Goal: Information Seeking & Learning: Learn about a topic

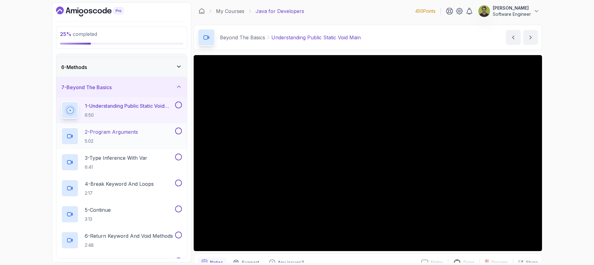
scroll to position [97, 0]
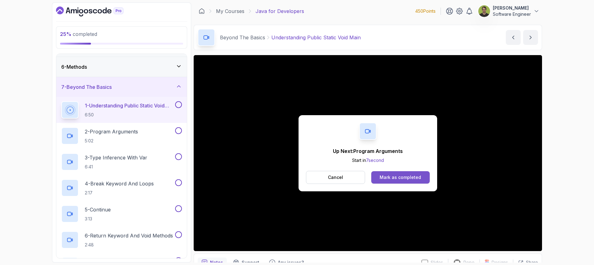
click at [405, 176] on div "Mark as completed" at bounding box center [400, 177] width 41 height 6
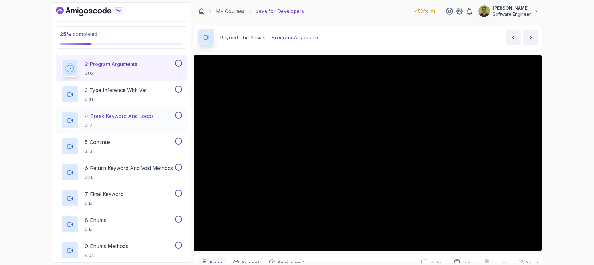
scroll to position [164, 0]
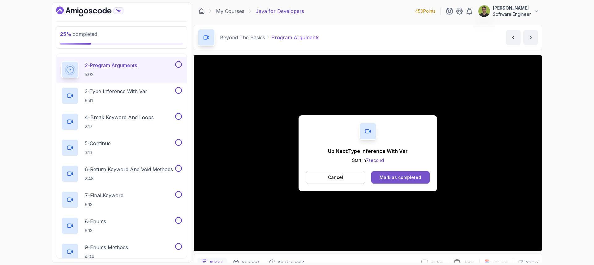
click at [406, 177] on div "Mark as completed" at bounding box center [400, 177] width 41 height 6
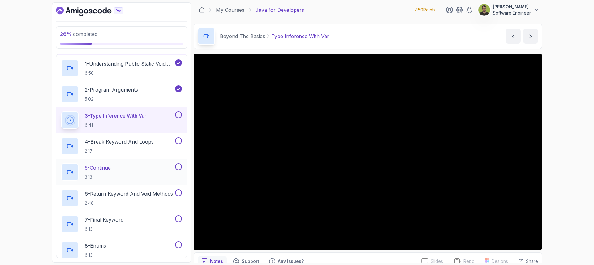
scroll to position [157, 0]
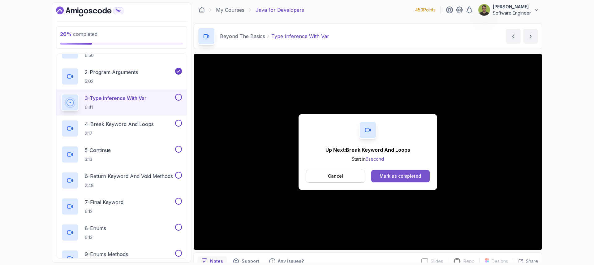
click at [396, 177] on div "Mark as completed" at bounding box center [400, 176] width 41 height 6
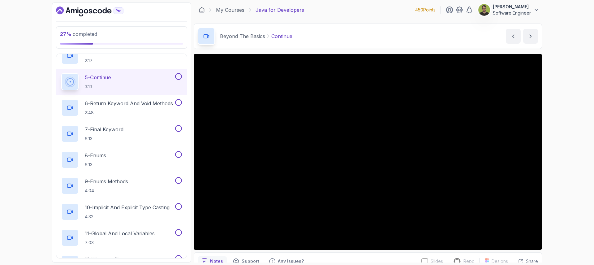
scroll to position [241, 0]
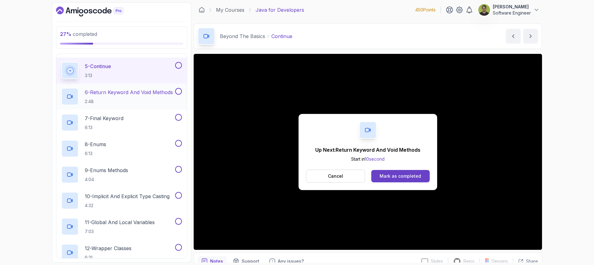
click at [105, 99] on p "2:48" at bounding box center [129, 101] width 88 height 6
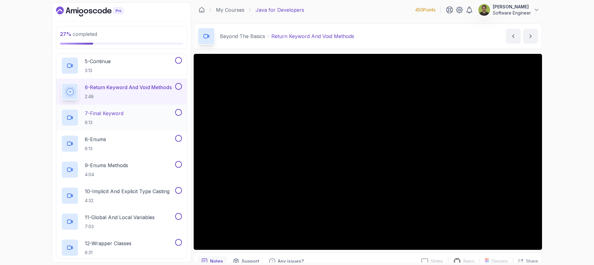
scroll to position [232, 0]
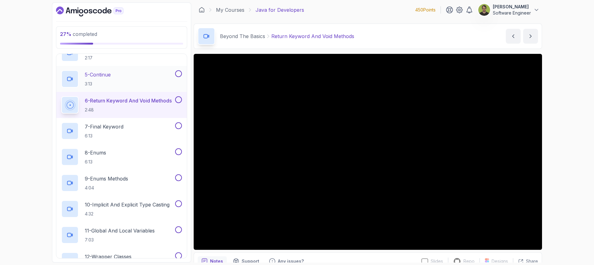
click at [181, 76] on div at bounding box center [178, 73] width 8 height 7
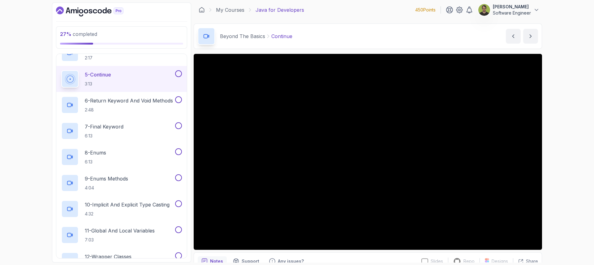
click at [178, 74] on button at bounding box center [178, 73] width 7 height 7
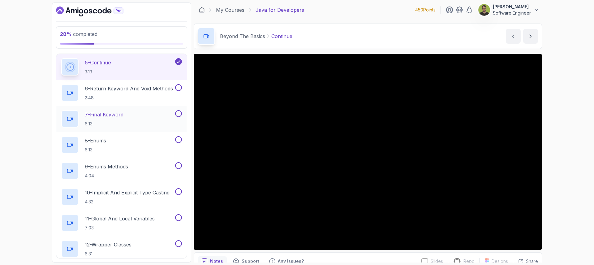
scroll to position [169, 0]
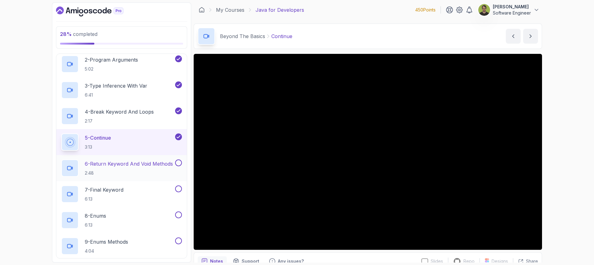
click at [130, 162] on p "6 - Return Keyword And Void Methods" at bounding box center [129, 163] width 88 height 7
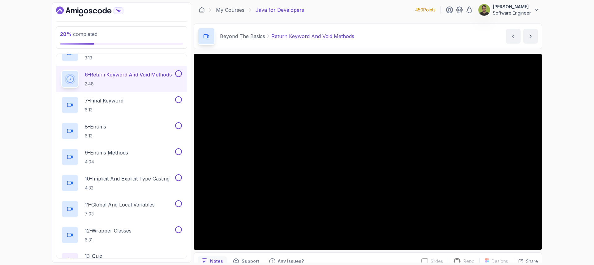
scroll to position [260, 0]
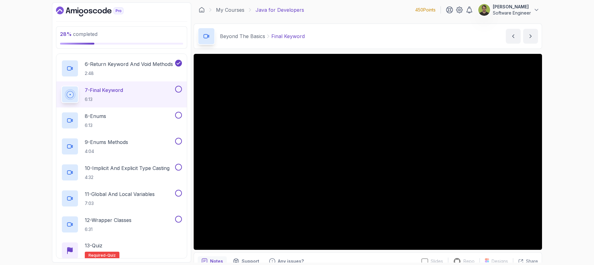
scroll to position [266, 0]
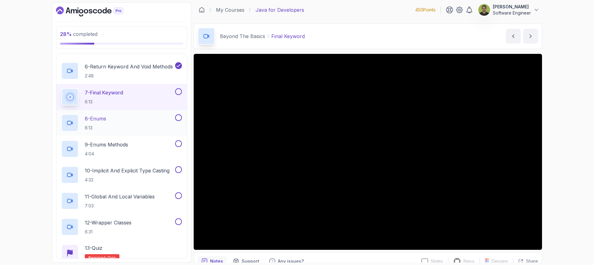
click at [102, 123] on h2 "8 - Enums 6:13" at bounding box center [95, 123] width 21 height 16
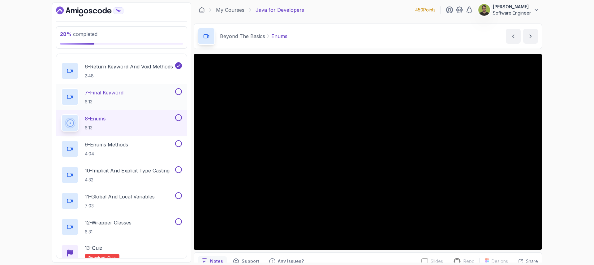
click at [179, 91] on button at bounding box center [178, 91] width 7 height 7
